Goal: Information Seeking & Learning: Learn about a topic

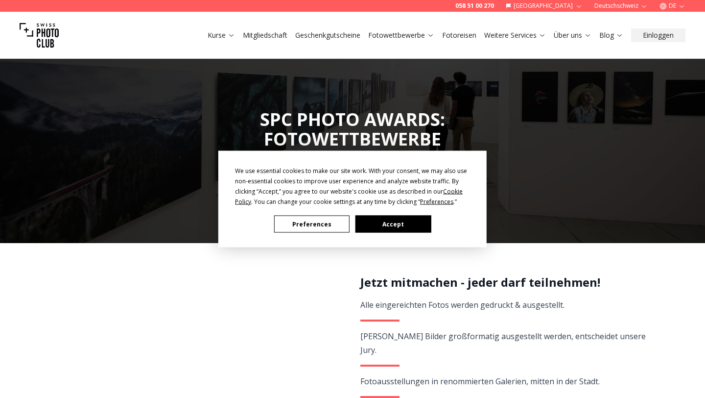
click at [367, 224] on button "Accept" at bounding box center [393, 224] width 75 height 17
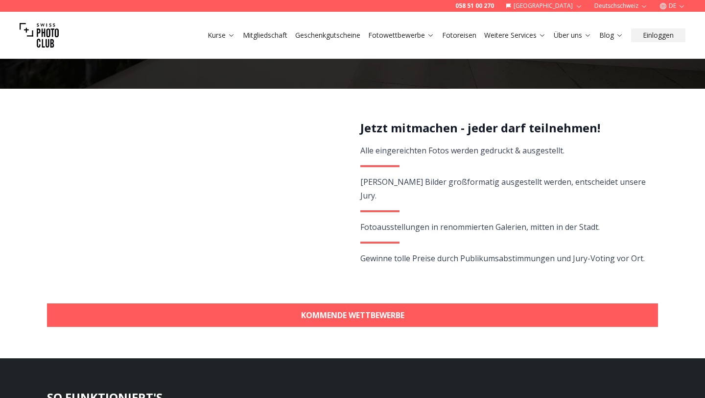
scroll to position [155, 0]
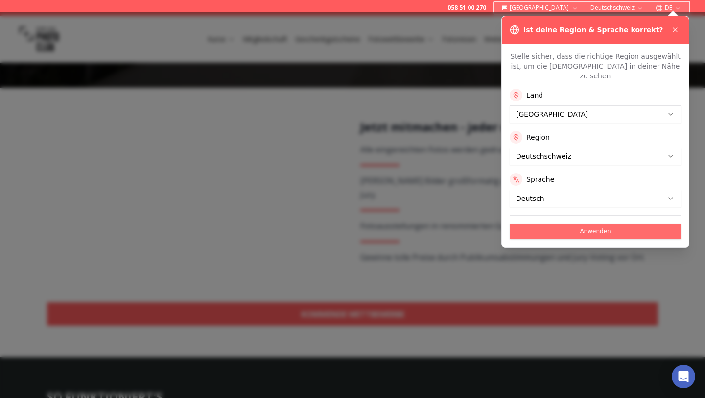
click at [586, 223] on button "Anwenden" at bounding box center [595, 231] width 171 height 16
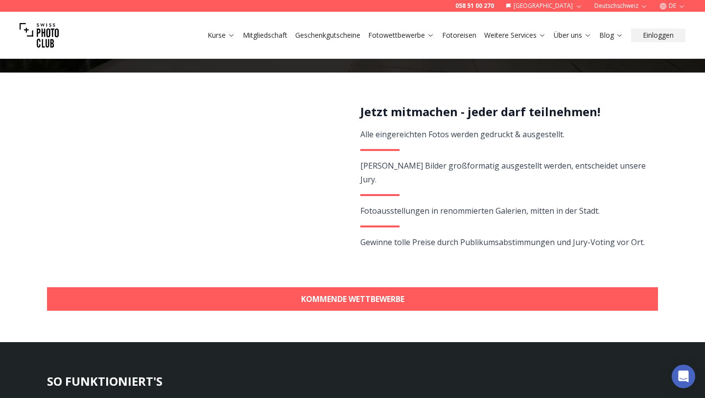
scroll to position [173, 0]
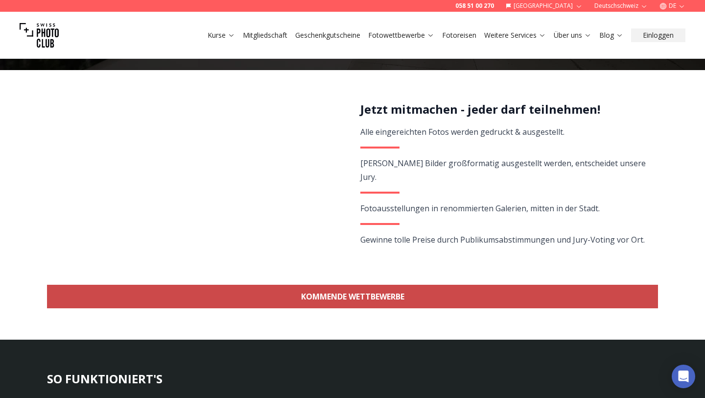
click at [398, 290] on link "KOMMENDE WETTBEWERBE" at bounding box center [352, 297] width 611 height 24
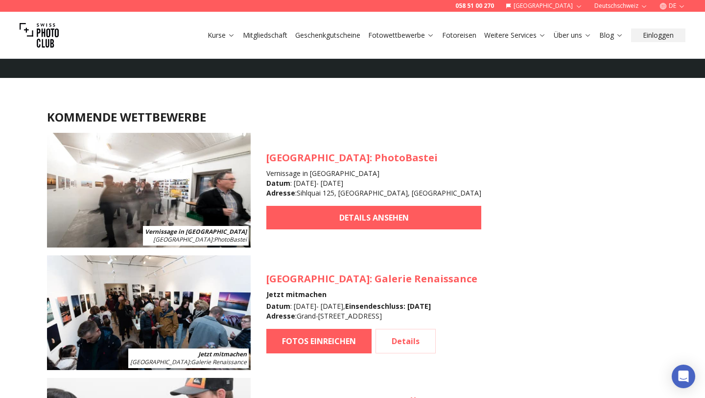
scroll to position [856, 0]
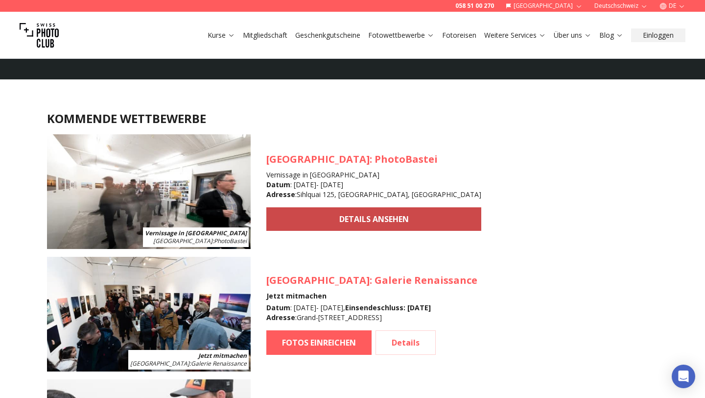
click at [289, 220] on link "DETAILS ANSEHEN" at bounding box center [373, 219] width 215 height 24
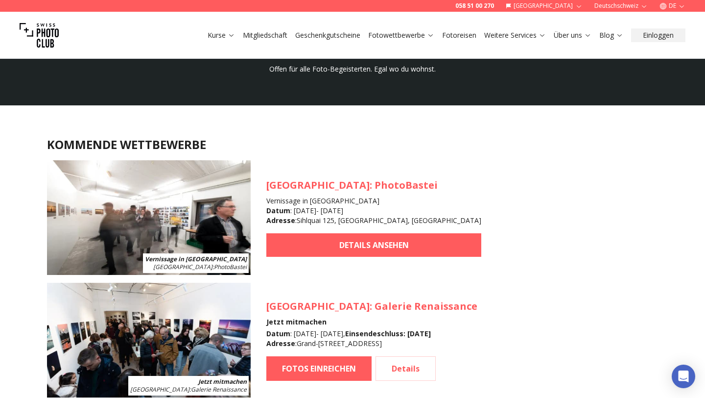
scroll to position [814, 0]
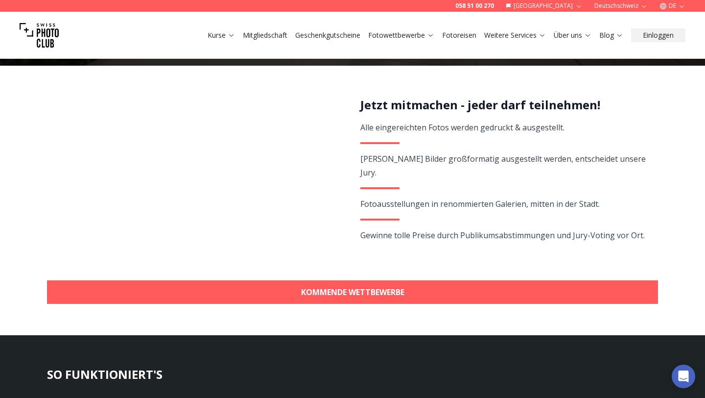
scroll to position [175, 0]
